Goal: Transaction & Acquisition: Obtain resource

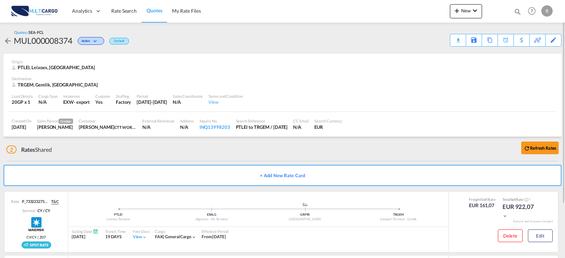
click at [518, 6] on div "Quotes Help Resources Product Release R My Profile Logout" at bounding box center [532, 11] width 45 height 22
click at [517, 12] on md-icon "icon-magnify" at bounding box center [518, 12] width 8 height 8
drag, startPoint x: 418, startPoint y: 10, endPoint x: 417, endPoint y: 16, distance: 6.2
click at [418, 10] on select "Quotes" at bounding box center [406, 11] width 34 height 13
select select "Quotes"
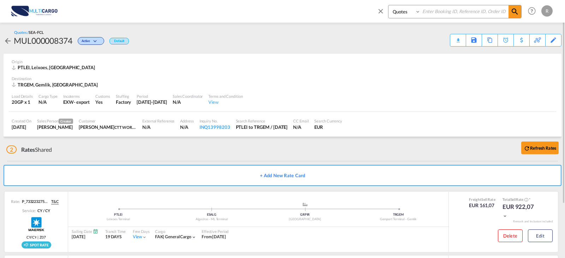
click at [389, 5] on select "Quotes" at bounding box center [406, 11] width 34 height 13
click at [448, 15] on input at bounding box center [465, 11] width 88 height 12
type input "8363"
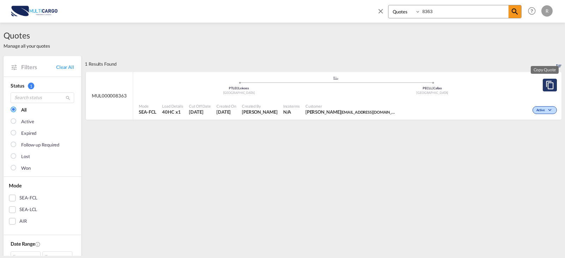
click at [547, 85] on md-icon "assets/icons/custom/copyQuote.svg" at bounding box center [550, 85] width 8 height 8
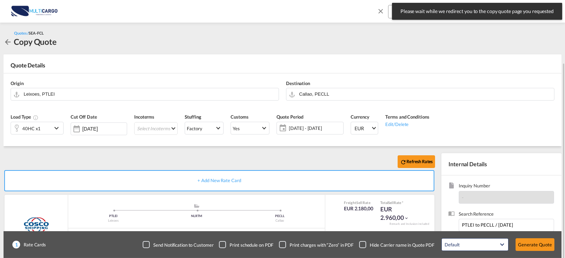
scroll to position [71, 0]
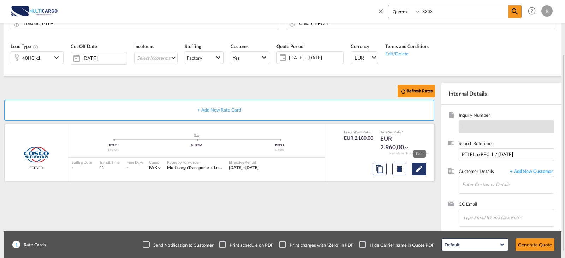
click at [421, 174] on button "Edit" at bounding box center [419, 169] width 14 height 13
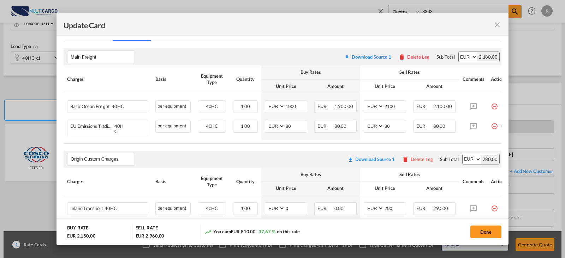
scroll to position [141, 0]
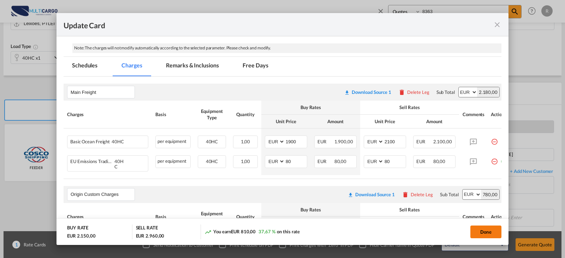
click at [490, 234] on button "Done" at bounding box center [486, 232] width 31 height 13
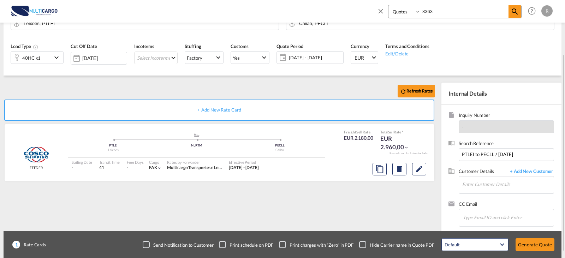
scroll to position [78, 0]
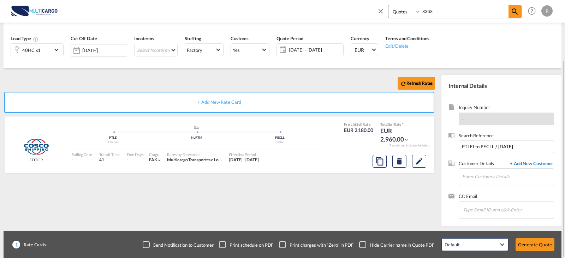
click at [518, 162] on span "+ Add New Customer" at bounding box center [531, 164] width 48 height 8
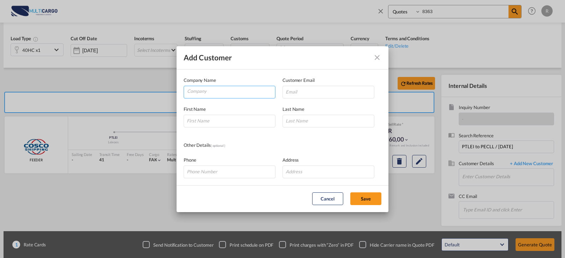
click at [217, 92] on input "Company" at bounding box center [231, 91] width 88 height 11
paste input "ATIQ GRUPO LOGISTICO S.A.C."
type input "ATIQ GRUPO LOGISTICO S.A.C."
click at [295, 95] on input "Add Customer Company ..." at bounding box center [329, 92] width 92 height 13
paste input "[PERSON_NAME][EMAIL_ADDRESS][PERSON_NAME][DOMAIN_NAME]"
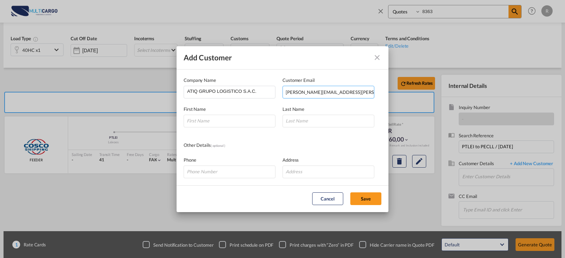
type input "[PERSON_NAME][EMAIL_ADDRESS][PERSON_NAME][DOMAIN_NAME]"
click at [238, 124] on input "Add Customer Company ..." at bounding box center [230, 121] width 92 height 13
paste input "[PERSON_NAME]"
type input "[PERSON_NAME]"
click at [305, 120] on input "Add Customer Company ..." at bounding box center [329, 121] width 92 height 13
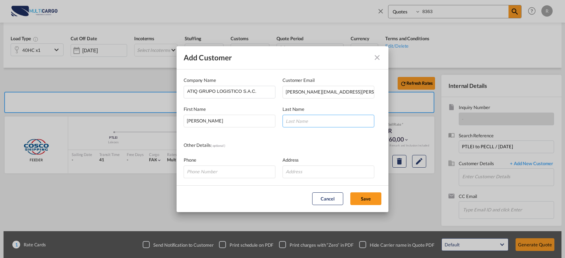
paste input "[PERSON_NAME]"
type input "[PERSON_NAME]"
click at [376, 203] on button "Save" at bounding box center [365, 199] width 31 height 13
type input "ATIQ GRUPO LOGISTICO S.A.C., [PERSON_NAME], [PERSON_NAME][EMAIL_ADDRESS][PERSON…"
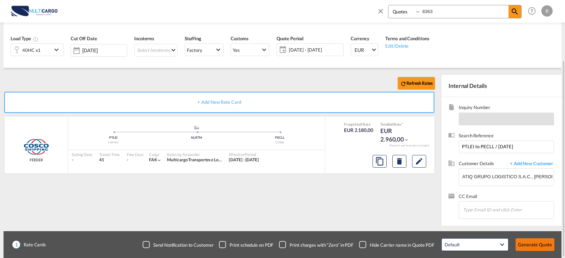
click at [550, 244] on button "Generate Quote" at bounding box center [535, 244] width 39 height 13
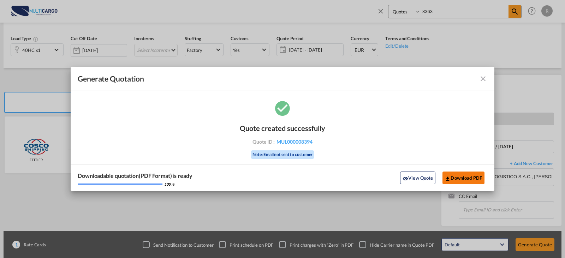
click at [475, 177] on button "Download PDF" at bounding box center [464, 178] width 42 height 13
click at [485, 77] on md-icon "icon-close fg-AAA8AD cursor m-0" at bounding box center [483, 79] width 8 height 8
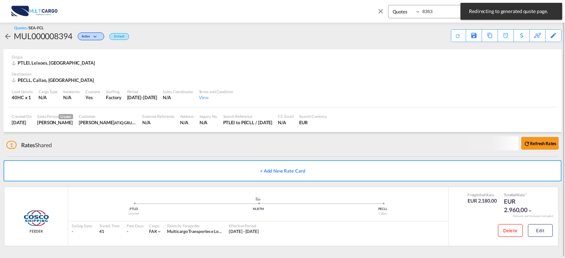
scroll to position [5, 0]
click at [383, 10] on md-icon "icon-close" at bounding box center [381, 11] width 8 height 8
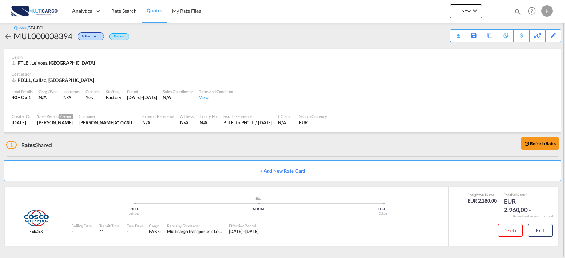
click at [309, 63] on div "PTLEI, Leixoes, [GEOGRAPHIC_DATA]" at bounding box center [283, 63] width 542 height 6
click at [473, 12] on md-icon "icon-chevron-down" at bounding box center [475, 10] width 8 height 8
click at [459, 57] on div "Quote" at bounding box center [456, 53] width 26 height 18
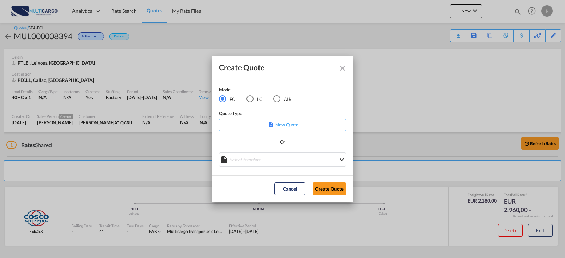
click at [251, 104] on div "Mode FCL LCL AIR" at bounding box center [259, 98] width 81 height 24
click at [255, 98] on md-radio-button "LCL" at bounding box center [256, 99] width 18 height 8
click at [299, 154] on md-select "Select template TPS valid up to 31/12 [PERSON_NAME] | [DATE] [DATE] EXP_SP Gera…" at bounding box center [282, 160] width 127 height 14
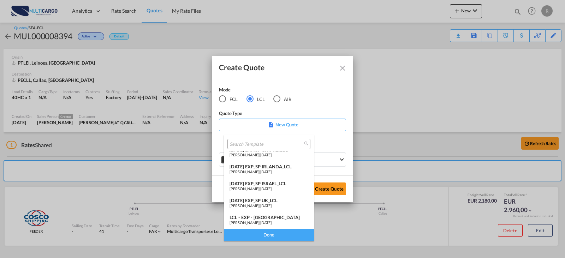
scroll to position [0, 0]
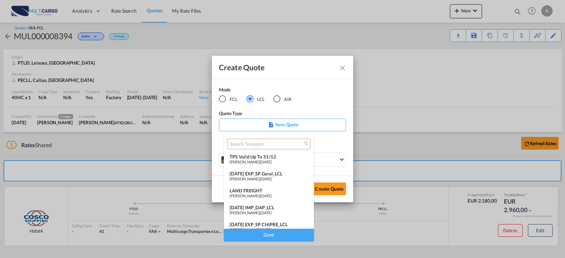
click at [277, 182] on md-option "[DATE] EXP_SP Geral_LCL [PERSON_NAME] | [DATE]" at bounding box center [269, 176] width 90 height 17
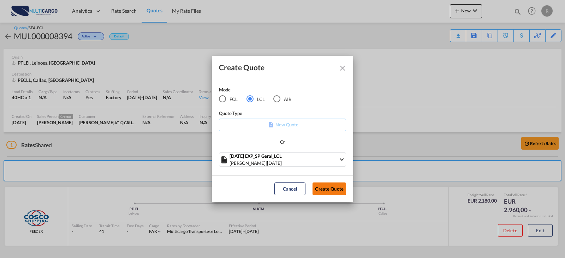
click at [326, 195] on button "Create Quote" at bounding box center [330, 189] width 34 height 13
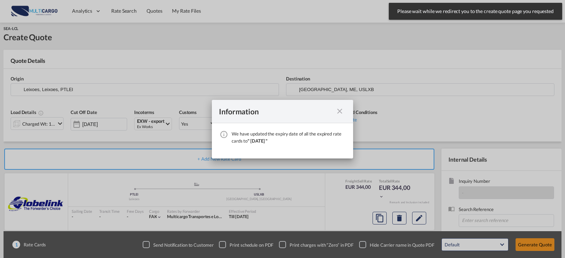
scroll to position [78, 0]
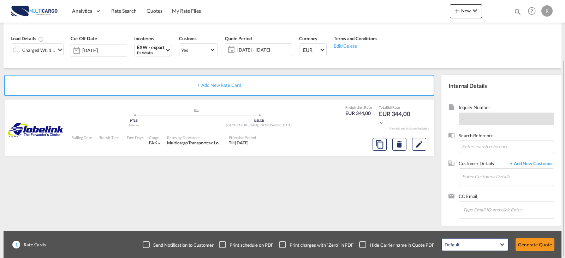
click at [59, 52] on md-icon "icon-chevron-down" at bounding box center [60, 50] width 8 height 8
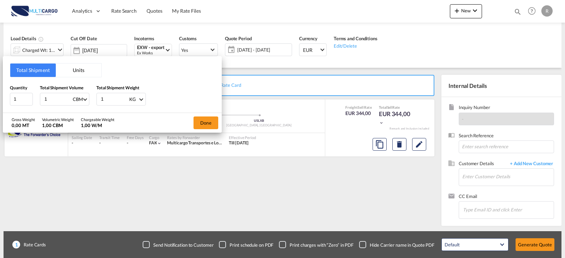
drag, startPoint x: 59, startPoint y: 101, endPoint x: 52, endPoint y: 101, distance: 7.4
click at [52, 101] on input "1" at bounding box center [58, 99] width 28 height 12
drag, startPoint x: 52, startPoint y: 101, endPoint x: 43, endPoint y: 101, distance: 8.1
click at [43, 101] on div "1 CBM CBM CFT" at bounding box center [64, 99] width 49 height 13
drag, startPoint x: 49, startPoint y: 99, endPoint x: 21, endPoint y: 100, distance: 27.9
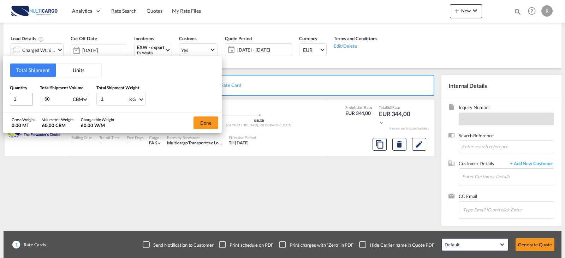
click at [22, 100] on div "Quantity 1 Total Shipment Volume 60 CBM CBM CFT Total Shipment Weight 1 KG KG LB" at bounding box center [112, 94] width 205 height 21
type input "2"
drag, startPoint x: 113, startPoint y: 97, endPoint x: 81, endPoint y: 99, distance: 31.8
click at [81, 99] on div "Quantity 1 Total Shipment Volume 2 CBM CBM CFT Total Shipment Weight 1 KG KG LB" at bounding box center [112, 94] width 205 height 21
type input "60"
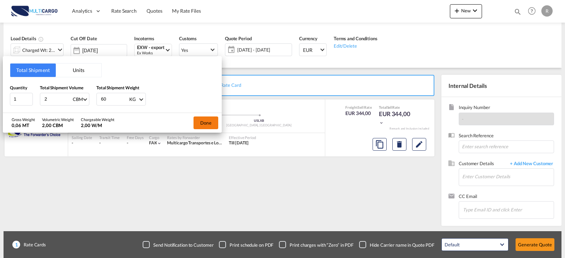
click at [212, 124] on button "Done" at bounding box center [206, 123] width 25 height 13
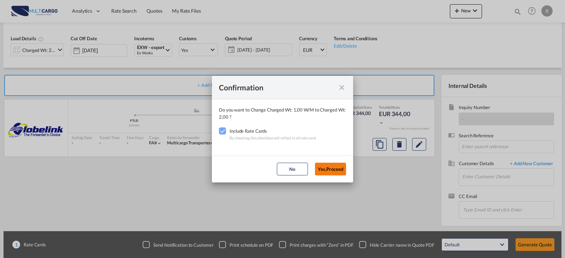
click at [341, 169] on button "Yes,Proceed" at bounding box center [330, 169] width 31 height 13
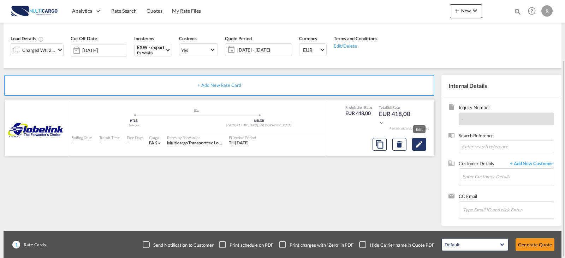
click at [426, 148] on button "Edit" at bounding box center [419, 144] width 14 height 13
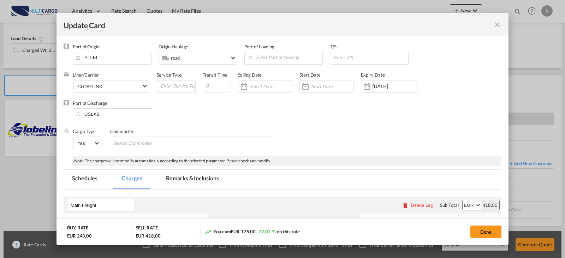
select select "per_shipment"
select select "per_bl"
select select "per_document"
select select "per_cbm"
select select "per_hbl"
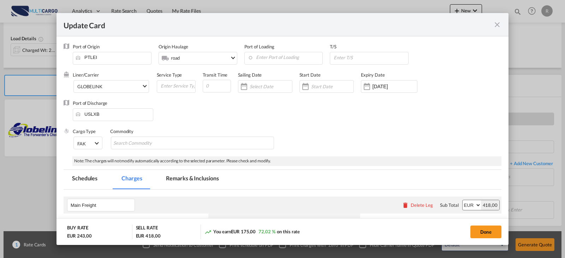
select select "per_cbm"
click at [497, 25] on md-icon "icon-close fg-AAA8AD m-0 pointer" at bounding box center [497, 24] width 8 height 8
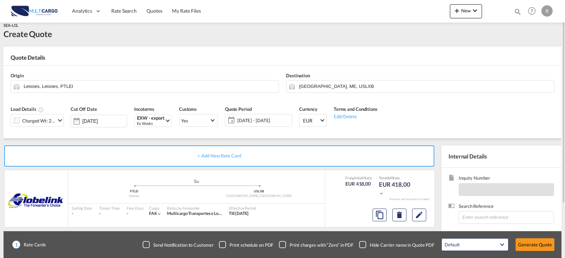
scroll to position [0, 0]
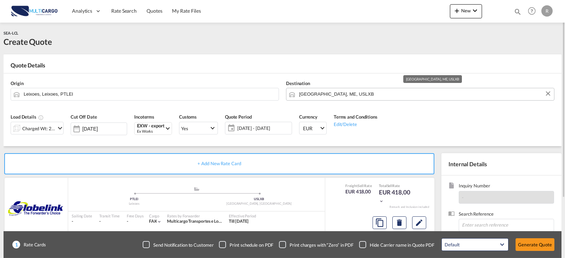
click at [359, 99] on md-autocomplete "[GEOGRAPHIC_DATA], ME, USLXB" at bounding box center [425, 94] width 252 height 13
click at [359, 93] on input "[GEOGRAPHIC_DATA], ME, USLXB" at bounding box center [425, 94] width 252 height 12
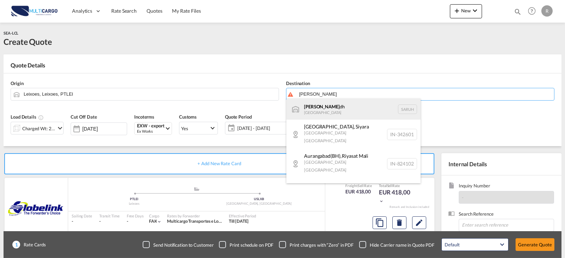
click at [352, 109] on div "[PERSON_NAME] dh [GEOGRAPHIC_DATA] [GEOGRAPHIC_DATA]" at bounding box center [354, 109] width 134 height 21
type input "[GEOGRAPHIC_DATA], [GEOGRAPHIC_DATA]"
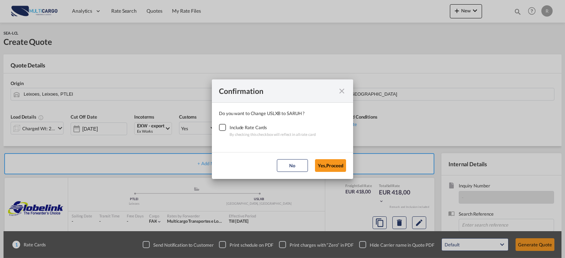
click at [222, 129] on div "Checkbox No Ink" at bounding box center [222, 127] width 7 height 7
click at [332, 164] on button "Yes,Proceed" at bounding box center [330, 165] width 31 height 13
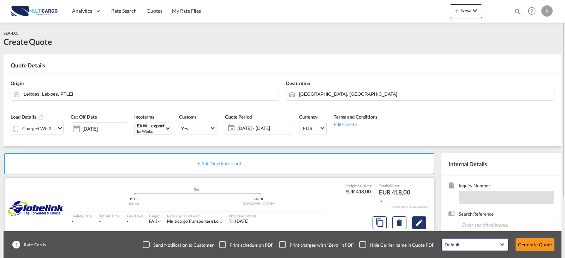
drag, startPoint x: 429, startPoint y: 221, endPoint x: 423, endPoint y: 221, distance: 5.7
click at [427, 221] on div at bounding box center [399, 222] width 59 height 17
click at [421, 221] on md-icon "Edit" at bounding box center [419, 223] width 8 height 8
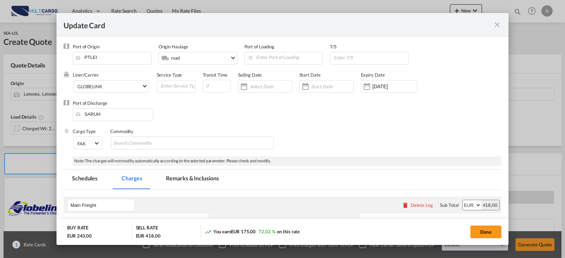
scroll to position [106, 0]
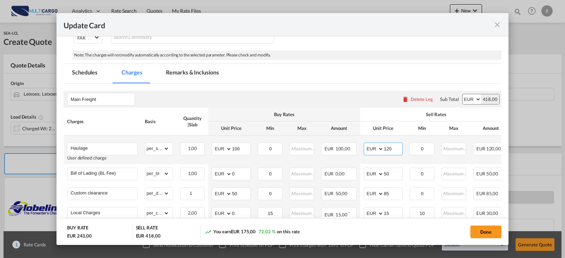
drag, startPoint x: 393, startPoint y: 151, endPoint x: 371, endPoint y: 148, distance: 22.7
click at [371, 148] on md-input-container "AED AFN ALL AMD ANG AOA ARS AUD AWG AZN BAM BBD BDT BGN BHD BIF BMD BND [PERSON…" at bounding box center [383, 149] width 39 height 13
type input "70"
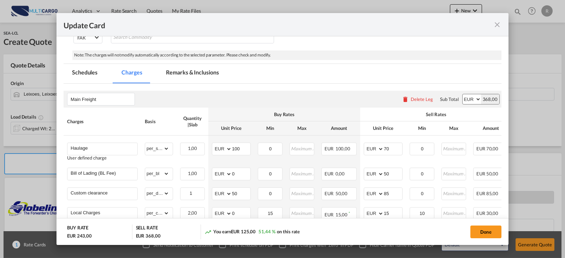
click at [373, 109] on th "Sell Rates" at bounding box center [436, 115] width 152 height 14
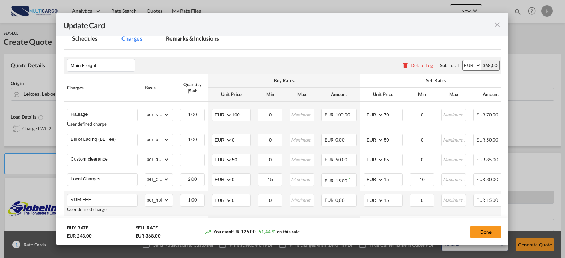
scroll to position [211, 0]
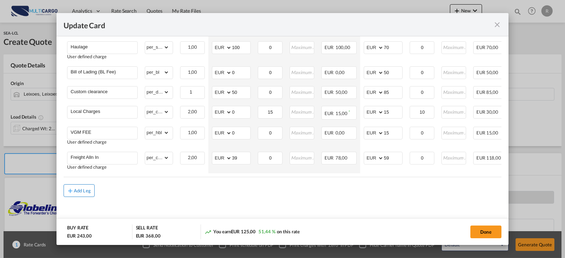
click at [88, 194] on button "Add Leg" at bounding box center [79, 190] width 31 height 13
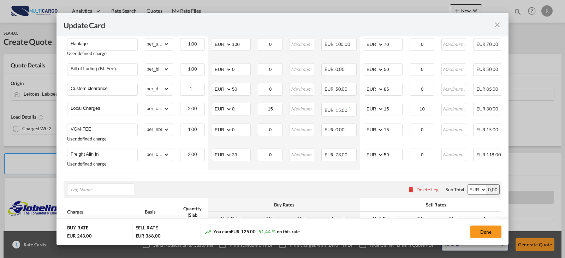
click at [424, 193] on div "Delete Leg" at bounding box center [428, 190] width 22 height 6
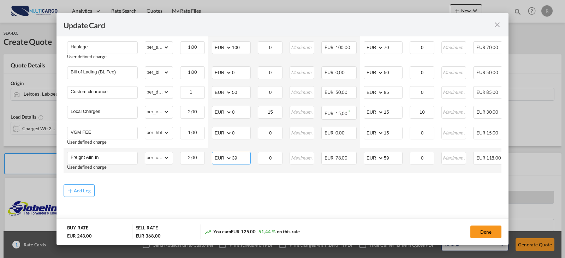
click at [228, 156] on select "AED AFN ALL AMD ANG AOA ARS AUD AWG AZN BAM BBD BDT BGN BHD BIF BMD BND BOB BRL…" at bounding box center [222, 158] width 18 height 10
select select "string:USD"
click at [237, 158] on input "39" at bounding box center [241, 157] width 18 height 11
drag, startPoint x: 238, startPoint y: 158, endPoint x: 234, endPoint y: 158, distance: 3.6
click at [234, 158] on input "39" at bounding box center [241, 157] width 18 height 11
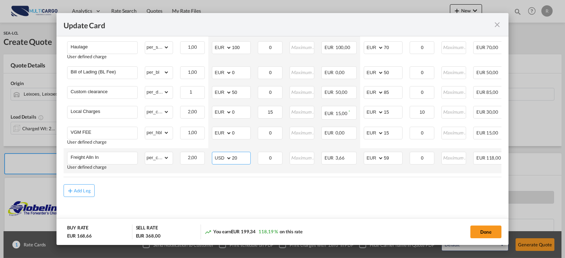
type input "20"
click at [380, 158] on select "AED AFN ALL AMD ANG AOA ARS AUD AWG AZN BAM BBD BDT BGN BHD BIF BMD BND BOB BRL…" at bounding box center [374, 158] width 18 height 10
select select "string:USD"
click at [365, 153] on select "AED AFN ALL AMD ANG AOA ARS AUD AWG AZN BAM BBD BDT BGN BHD BIF BMD BND BOB BRL…" at bounding box center [374, 158] width 18 height 10
type input "45"
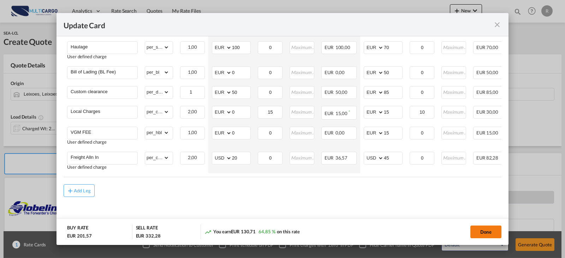
click at [489, 237] on button "Done" at bounding box center [486, 232] width 31 height 13
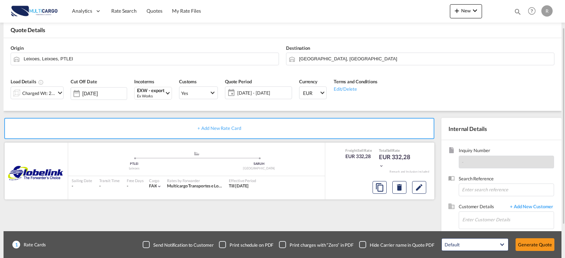
scroll to position [78, 0]
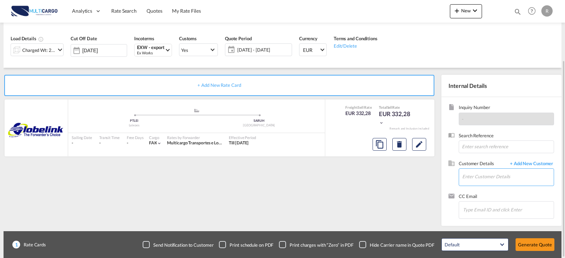
click at [513, 171] on input "Enter Customer Details" at bounding box center [508, 177] width 92 height 16
type input "fmsg"
drag, startPoint x: 479, startPoint y: 178, endPoint x: 462, endPoint y: 178, distance: 16.6
click at [462, 178] on md-autocomplete-wrap "fmsg" at bounding box center [508, 174] width 92 height 11
click at [534, 166] on span "+ Add New Customer" at bounding box center [531, 164] width 48 height 8
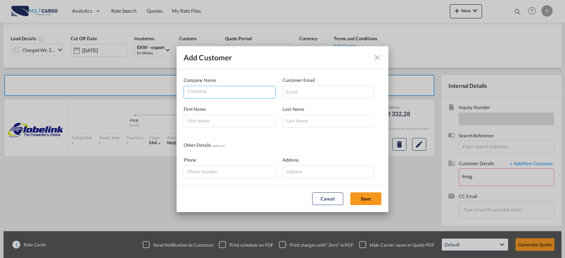
click at [219, 89] on input "Company" at bounding box center [231, 91] width 88 height 11
paste input "FMS Group | [GEOGRAPHIC_DATA]"
type input "FMS Group | [GEOGRAPHIC_DATA]"
drag, startPoint x: 292, startPoint y: 98, endPoint x: 295, endPoint y: 95, distance: 4.3
click at [293, 98] on input "Add Customer Company ..." at bounding box center [329, 92] width 92 height 13
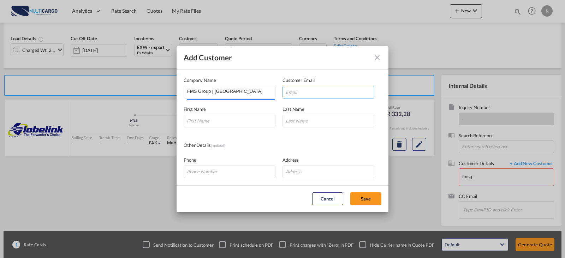
paste input "[EMAIL_ADDRESS][DOMAIN_NAME]"
type input "[EMAIL_ADDRESS][DOMAIN_NAME]"
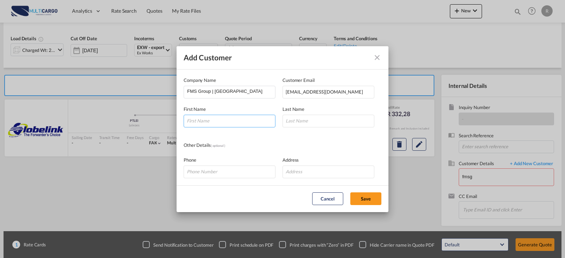
click at [225, 122] on input "Add Customer Company ..." at bounding box center [230, 121] width 92 height 13
paste input "Prashant"
type input "Prashant"
click at [334, 113] on div "Last Name" at bounding box center [332, 117] width 99 height 22
click at [335, 116] on input "Add Customer Company ..." at bounding box center [329, 121] width 92 height 13
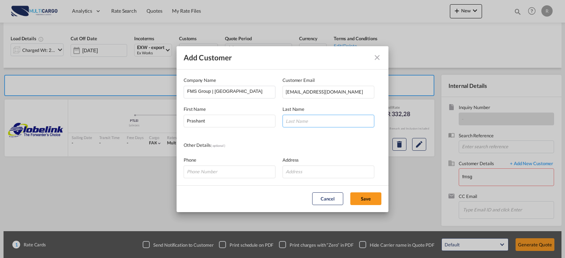
paste input "Menon"
type input "Menon"
click at [362, 203] on button "Save" at bounding box center [365, 199] width 31 height 13
type input "FMS Group | [GEOGRAPHIC_DATA], [PERSON_NAME], [EMAIL_ADDRESS][DOMAIN_NAME]"
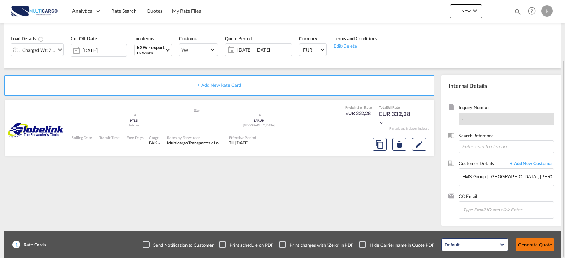
click at [541, 243] on button "Generate Quote" at bounding box center [535, 244] width 39 height 13
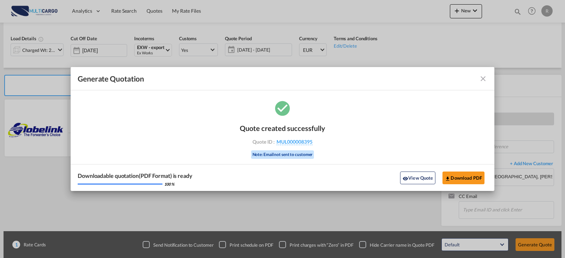
drag, startPoint x: 466, startPoint y: 176, endPoint x: 418, endPoint y: 162, distance: 49.8
click at [466, 176] on button "Download PDF" at bounding box center [464, 178] width 42 height 13
click at [481, 80] on md-icon "icon-close fg-AAA8AD cursor m-0" at bounding box center [483, 79] width 8 height 8
